Goal: Find specific page/section: Find specific page/section

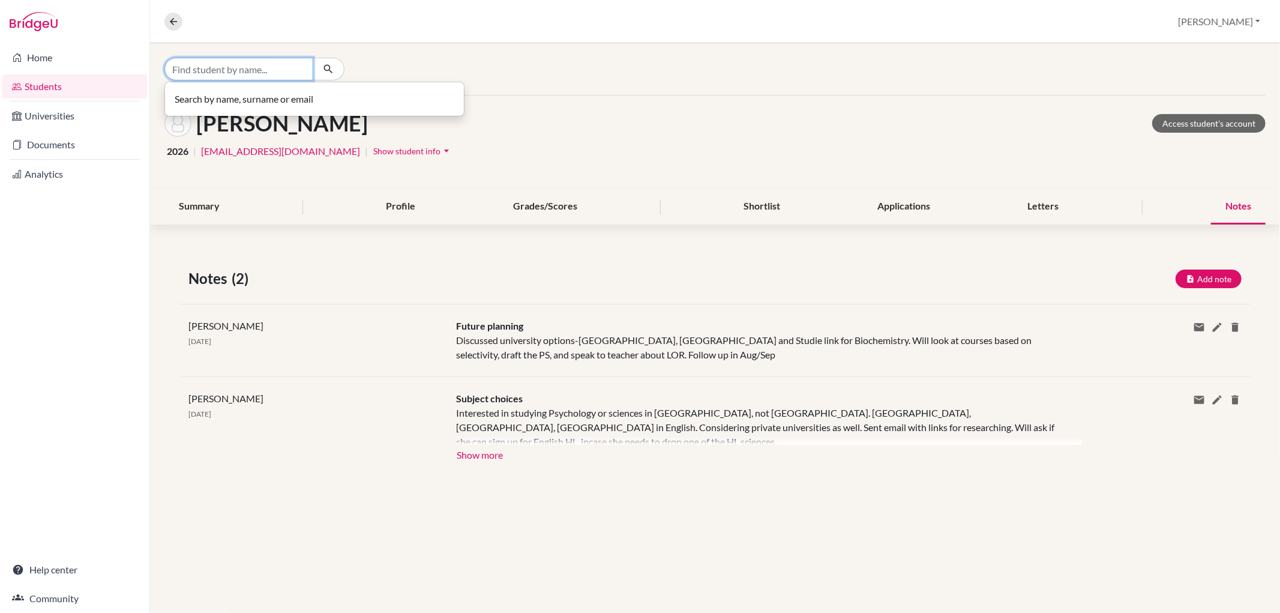
click at [182, 74] on input "Find student by name..." at bounding box center [238, 69] width 149 height 23
type input "[PERSON_NAME]"
click at [262, 94] on p "[PERSON_NAME] 2025" at bounding box center [314, 94] width 270 height 14
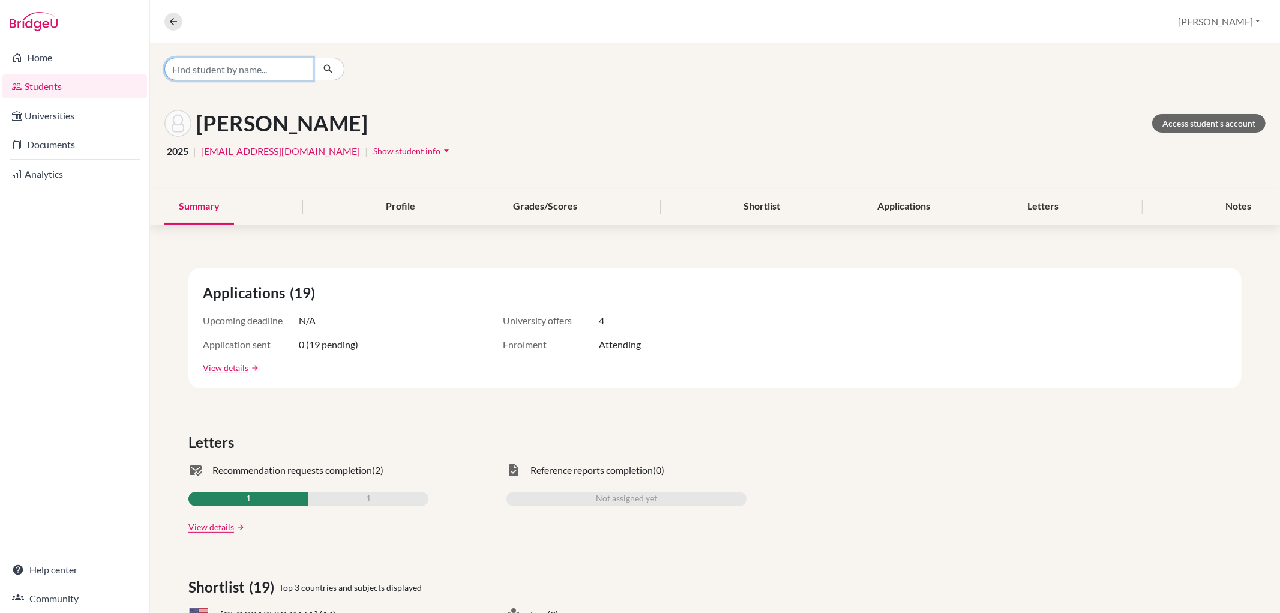
click at [213, 74] on input "Find student by name..." at bounding box center [238, 69] width 149 height 23
click at [329, 63] on icon "button" at bounding box center [328, 69] width 12 height 12
drag, startPoint x: 240, startPoint y: 67, endPoint x: 160, endPoint y: 64, distance: 79.9
click at [160, 64] on div "[PERSON_NAME] No students match your search" at bounding box center [715, 69] width 1130 height 52
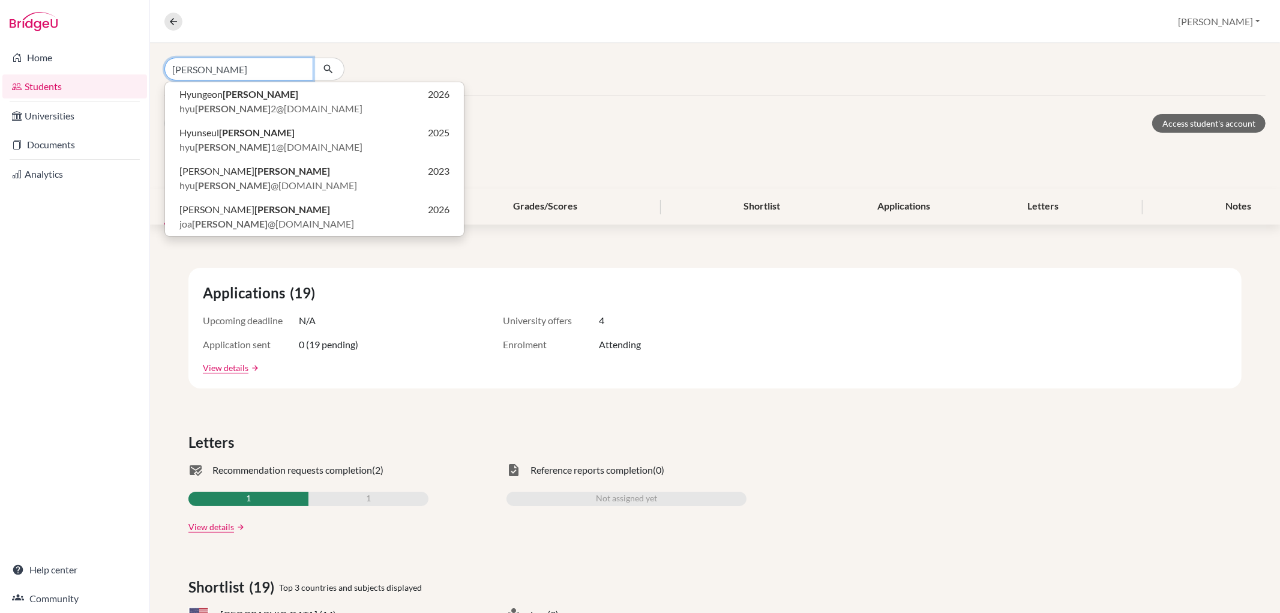
type input "[PERSON_NAME]"
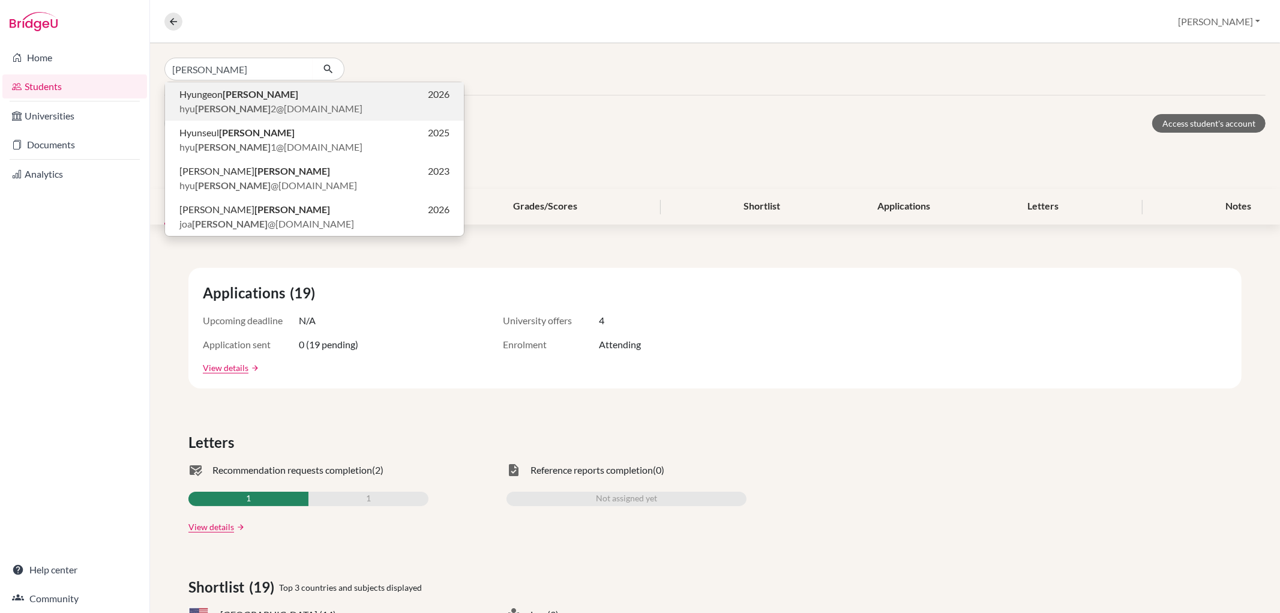
click at [262, 96] on p "[PERSON_NAME] 2026" at bounding box center [314, 94] width 270 height 14
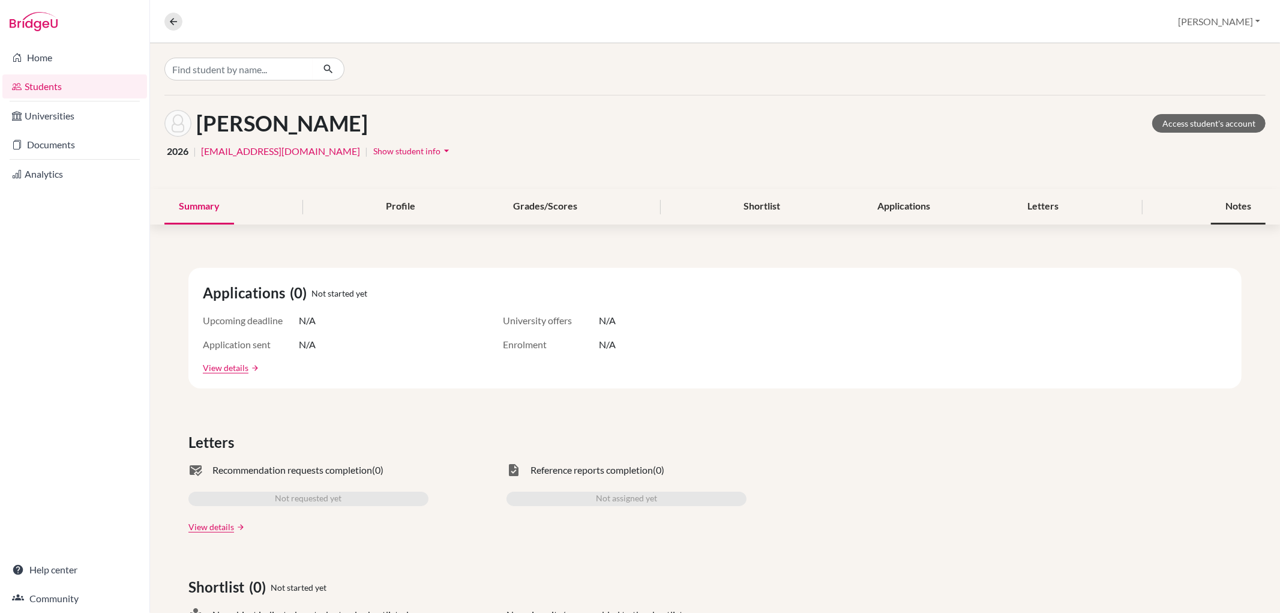
click at [1247, 205] on div "Notes" at bounding box center [1238, 206] width 55 height 35
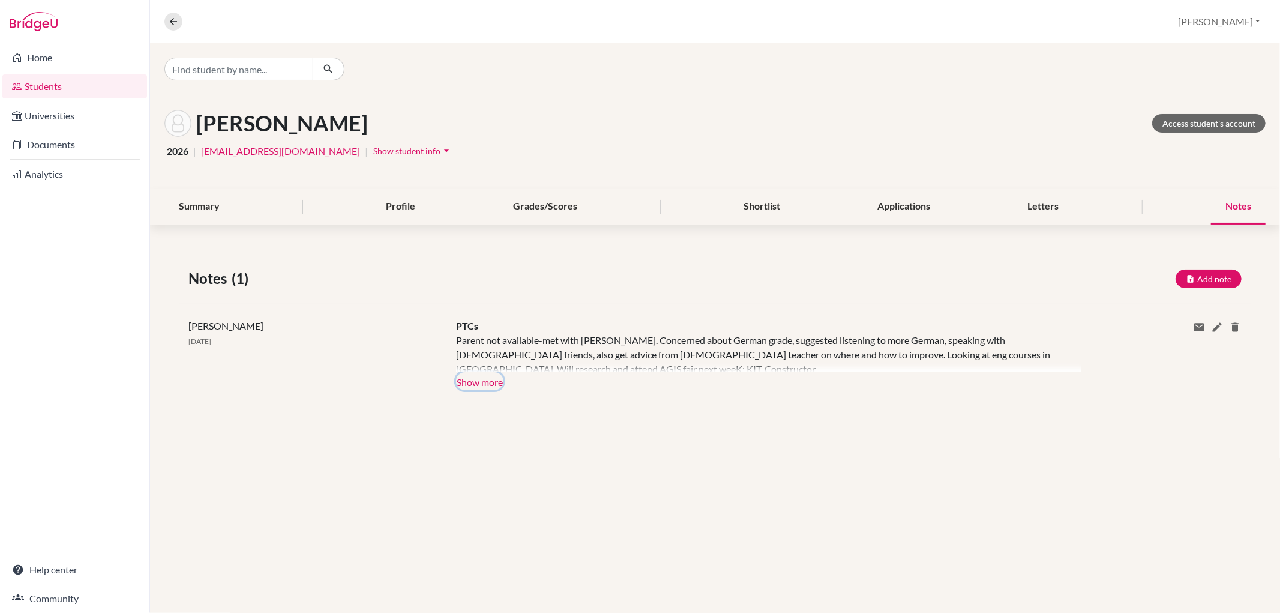
click at [466, 385] on button "Show more" at bounding box center [479, 381] width 47 height 18
